Goal: Navigation & Orientation: Find specific page/section

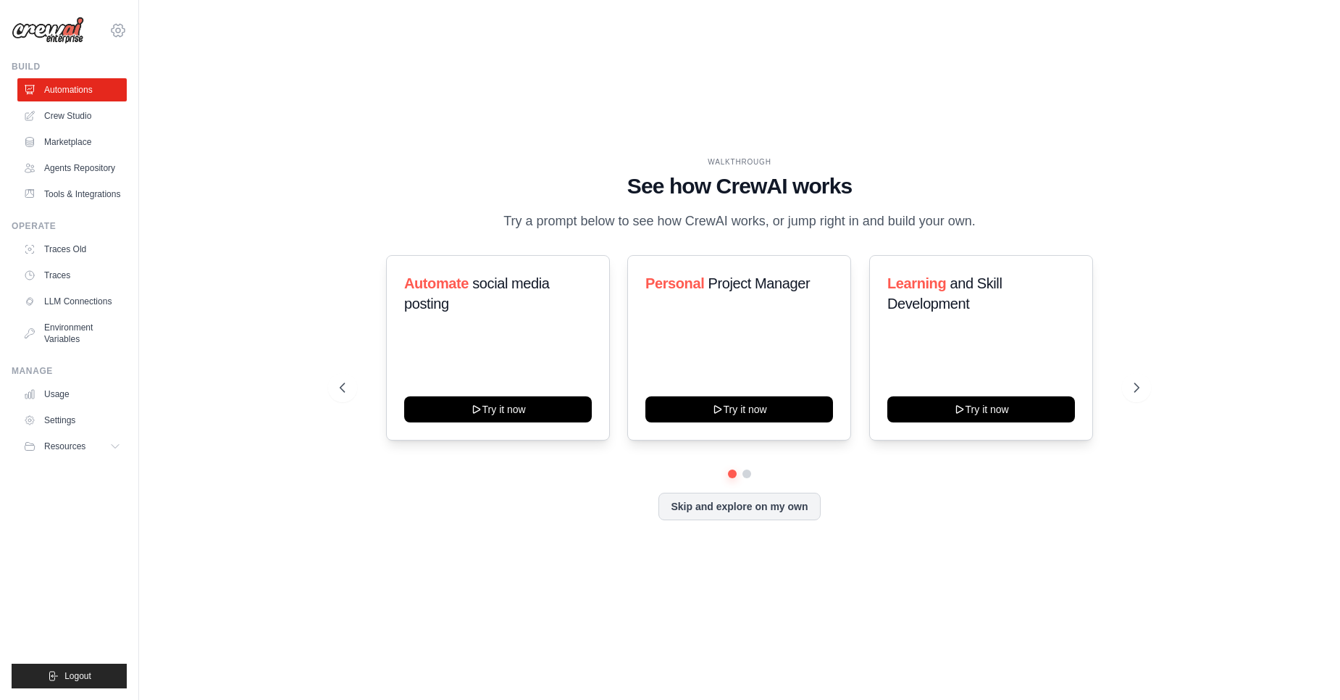
click at [119, 29] on icon at bounding box center [118, 30] width 4 height 4
click at [80, 123] on link "Crew Studio" at bounding box center [73, 115] width 109 height 23
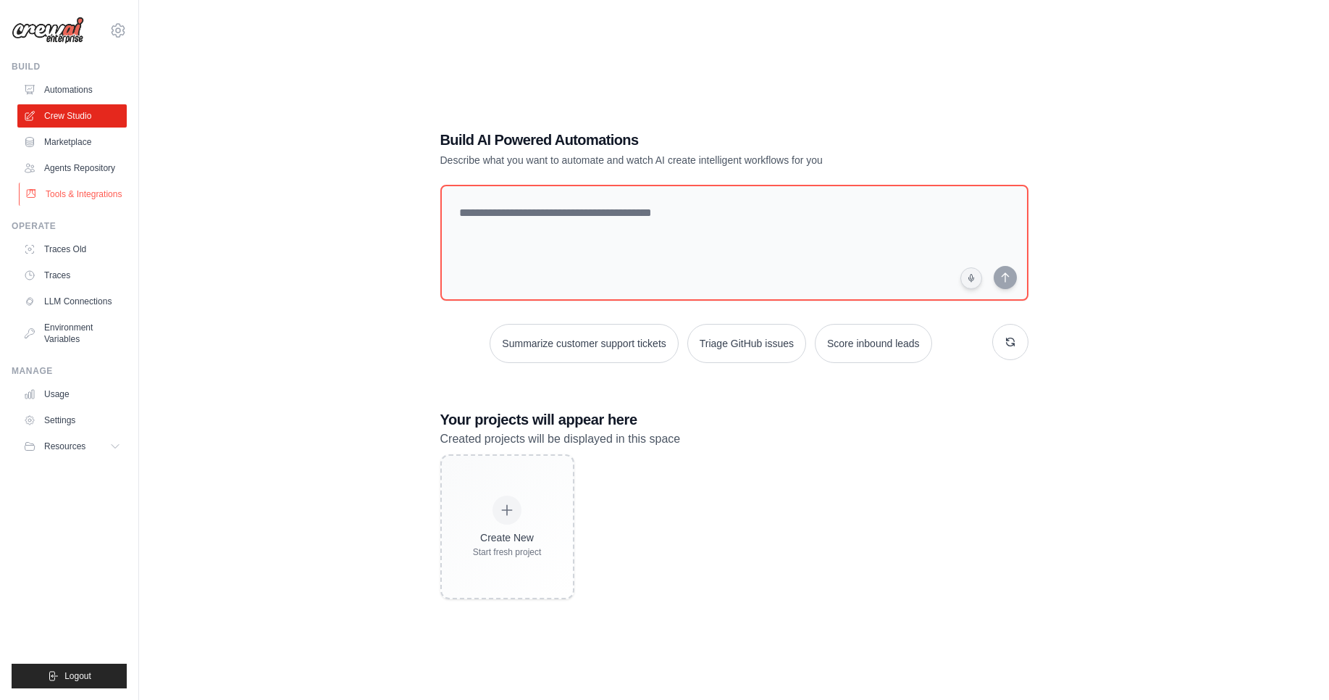
click at [63, 201] on link "Tools & Integrations" at bounding box center [73, 193] width 109 height 23
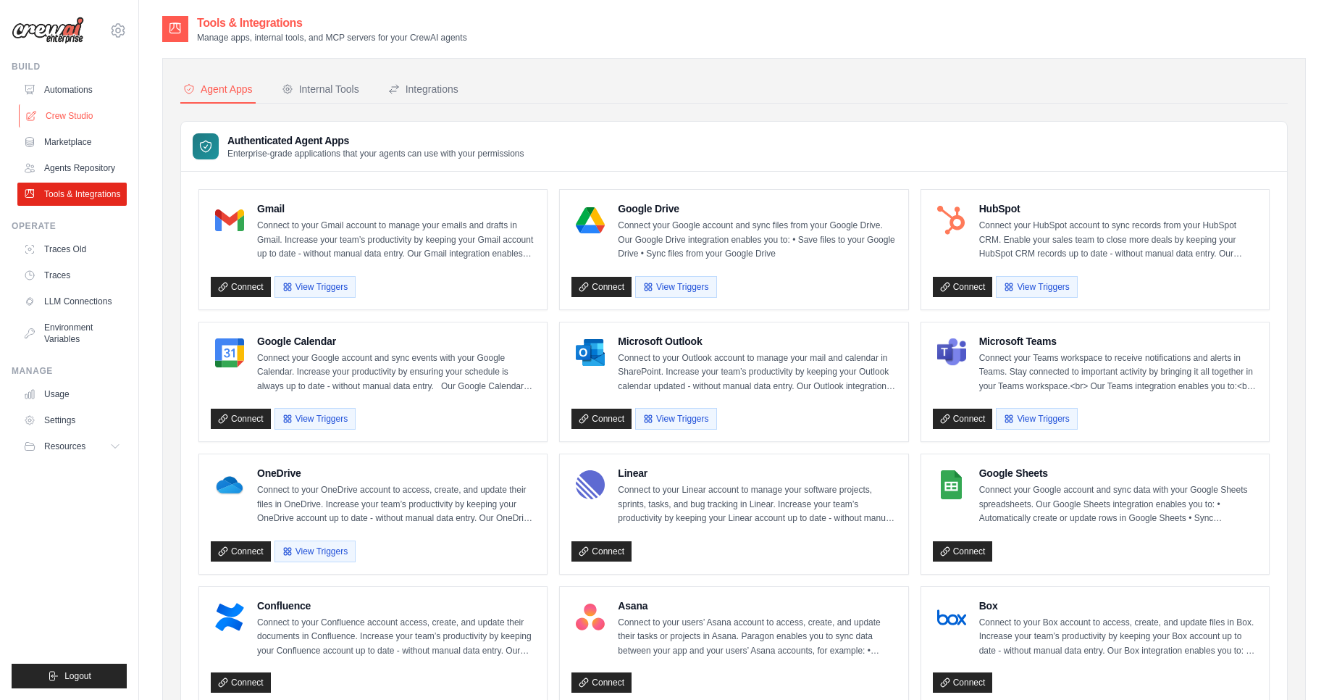
click at [64, 116] on link "Crew Studio" at bounding box center [73, 115] width 109 height 23
